Goal: Task Accomplishment & Management: Manage account settings

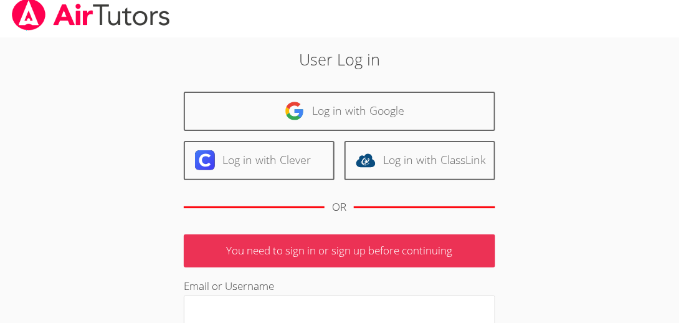
scroll to position [7, 0]
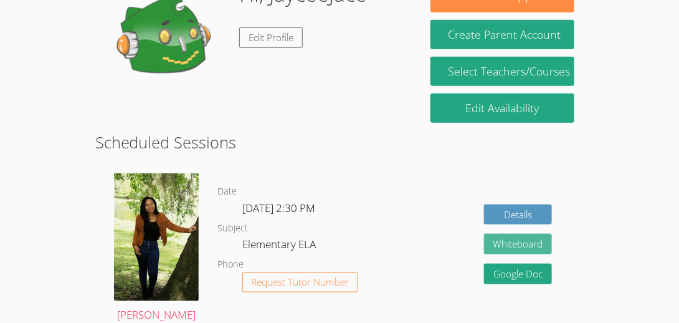
scroll to position [269, 0]
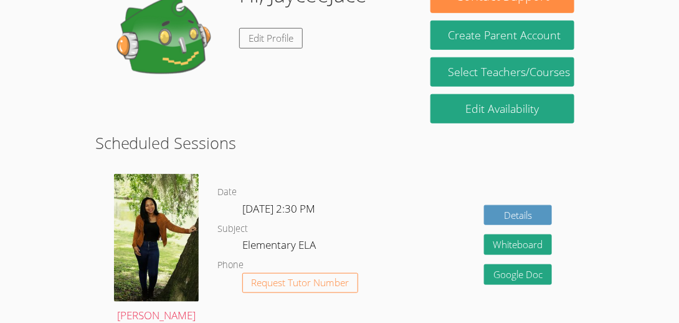
click at [550, 178] on div "Details Whiteboard Hidden Google Doc" at bounding box center [486, 250] width 196 height 170
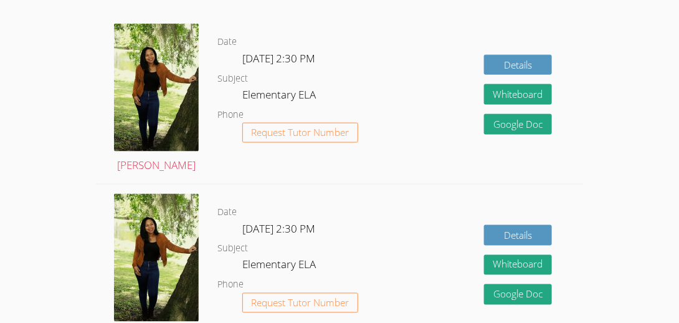
scroll to position [419, 0]
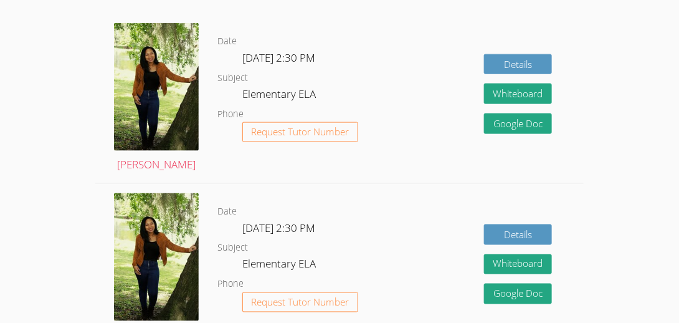
click at [425, 87] on div "Details Whiteboard Hidden Google Doc" at bounding box center [486, 99] width 196 height 170
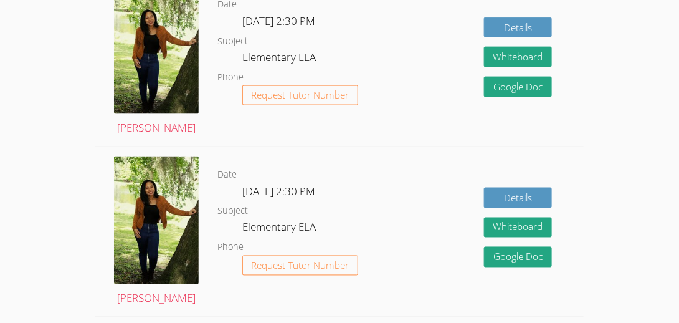
scroll to position [456, 0]
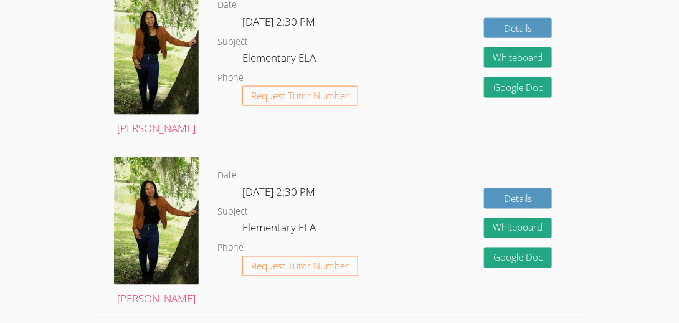
click at [514, 136] on div "Details Whiteboard Hidden Google Doc" at bounding box center [486, 63] width 196 height 170
click at [514, 135] on div "Details Whiteboard Hidden Google Doc" at bounding box center [486, 63] width 196 height 170
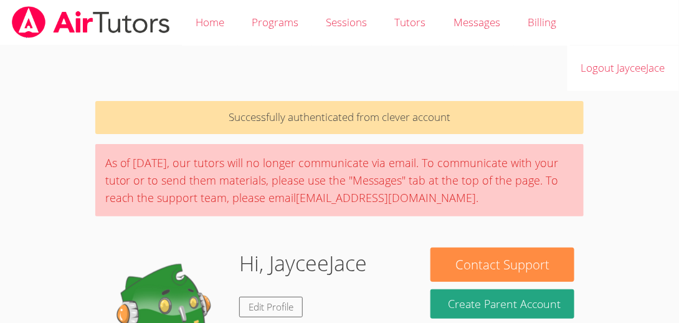
scroll to position [15, 0]
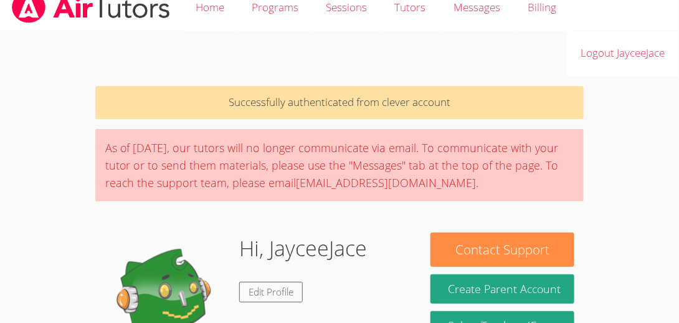
click at [180, 297] on img at bounding box center [167, 294] width 125 height 125
click at [287, 297] on link "Edit Profile" at bounding box center [271, 292] width 64 height 21
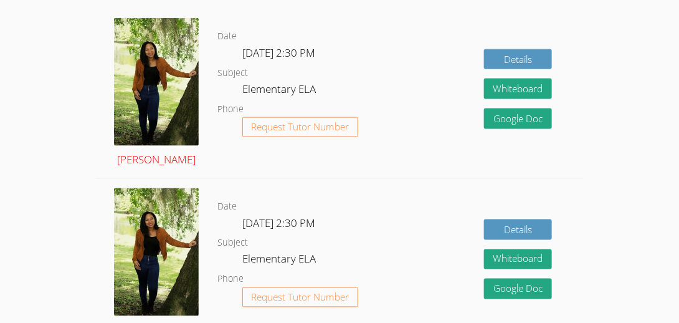
scroll to position [425, 0]
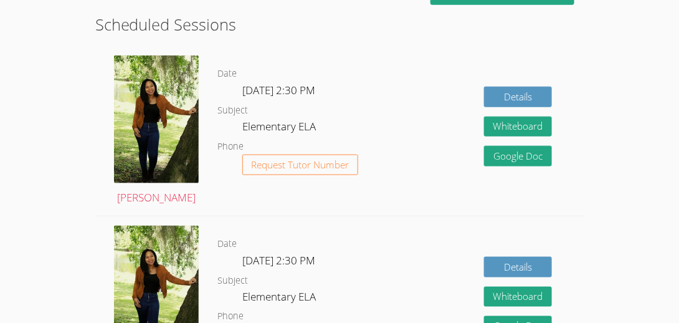
scroll to position [342, 0]
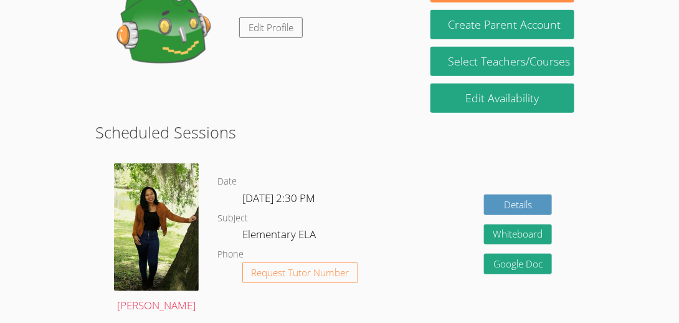
scroll to position [235, 0]
